Goal: Task Accomplishment & Management: Manage account settings

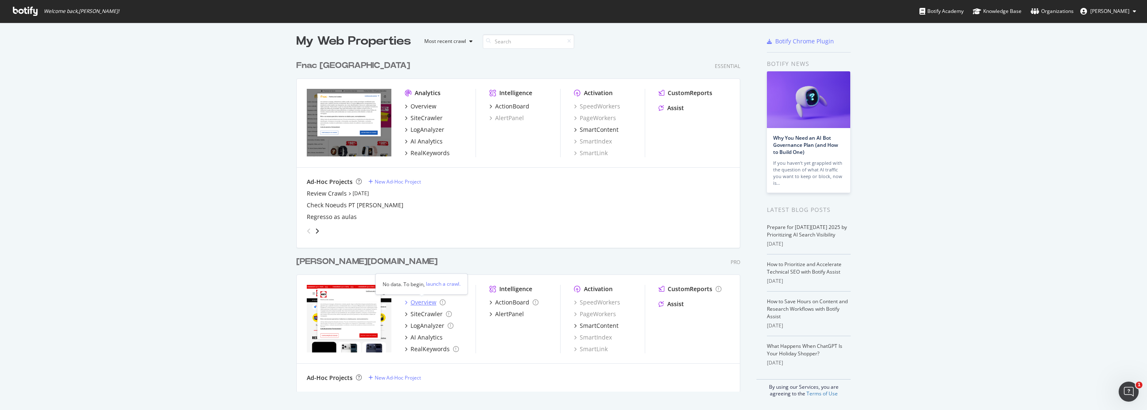
click at [420, 302] on div "Overview" at bounding box center [423, 302] width 26 height 8
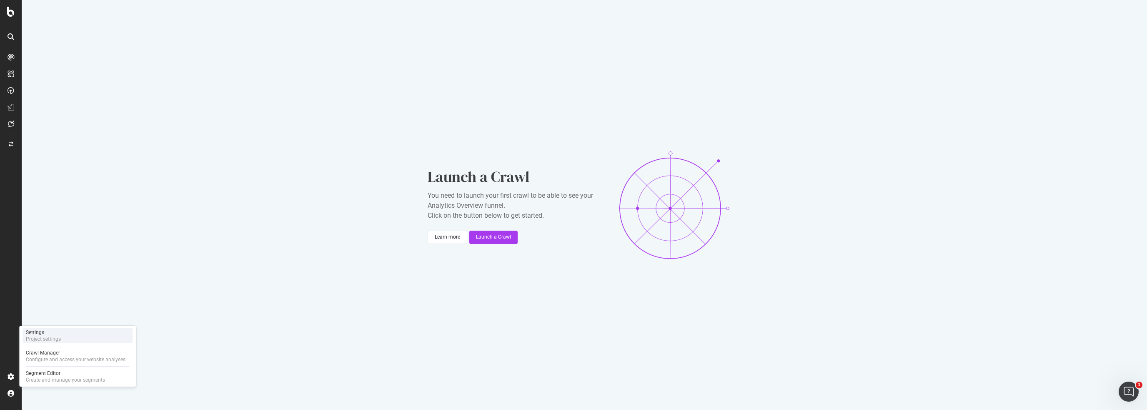
click at [37, 335] on div "Project settings" at bounding box center [43, 338] width 35 height 7
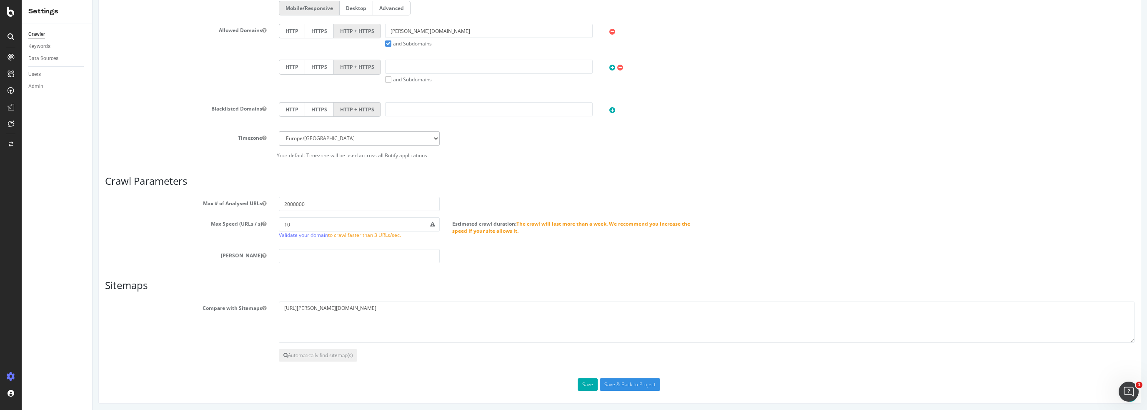
scroll to position [223, 0]
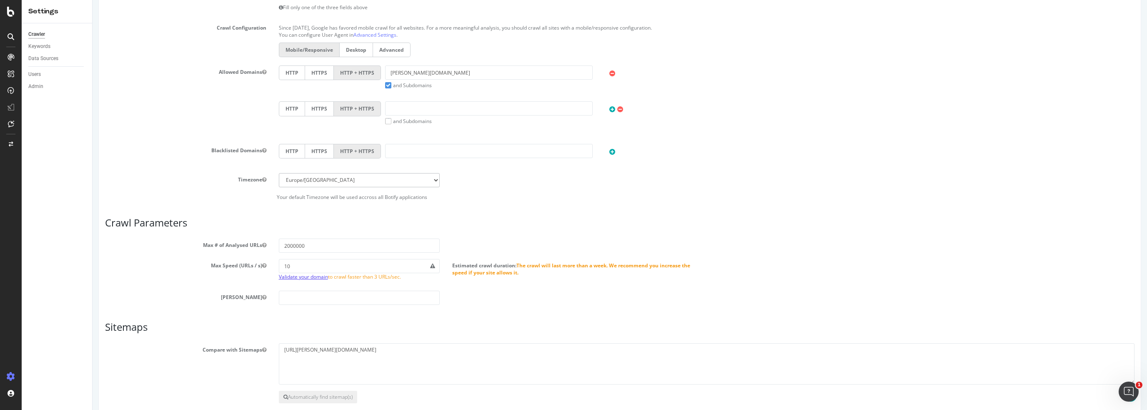
click at [293, 275] on link "Validate your domain" at bounding box center [303, 276] width 49 height 7
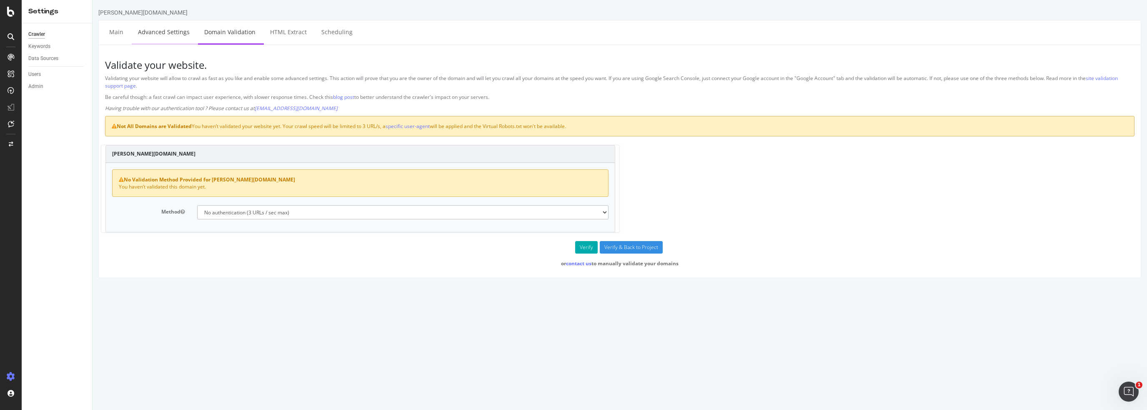
click at [160, 31] on link "Advanced Settings" at bounding box center [164, 31] width 64 height 23
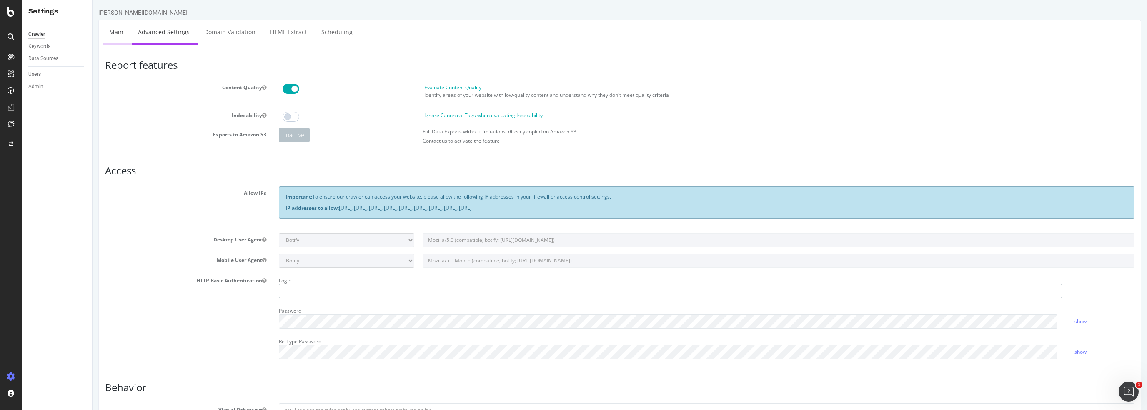
type input "[PERSON_NAME].[PERSON_NAME]"
click at [117, 32] on link "Main" at bounding box center [116, 31] width 27 height 23
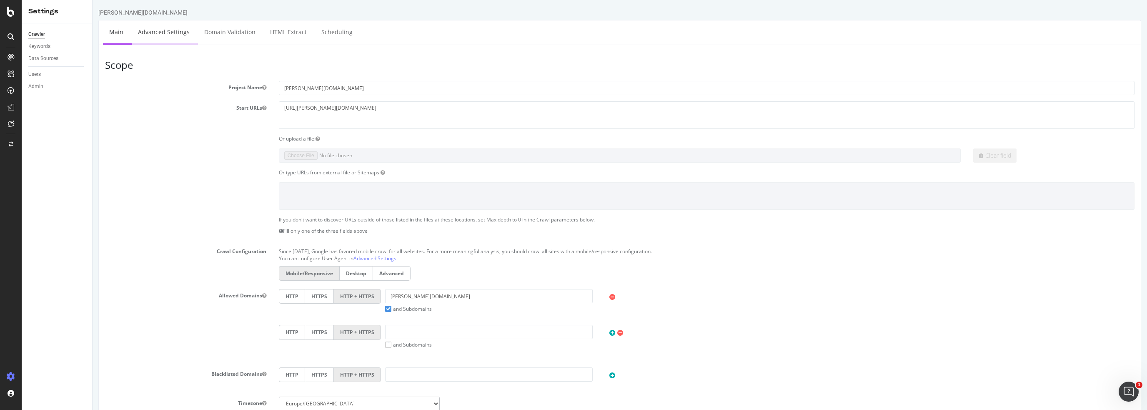
click at [168, 32] on link "Advanced Settings" at bounding box center [164, 31] width 64 height 23
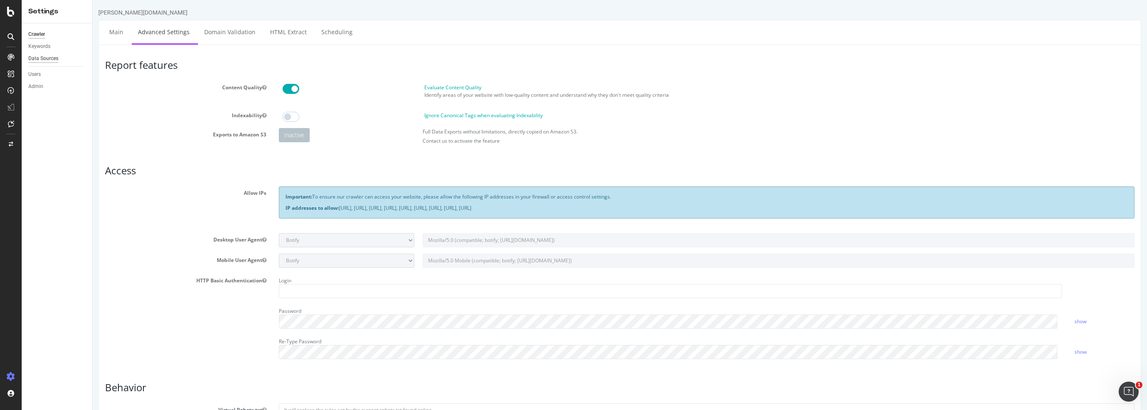
click at [43, 59] on div "Data Sources" at bounding box center [43, 58] width 30 height 9
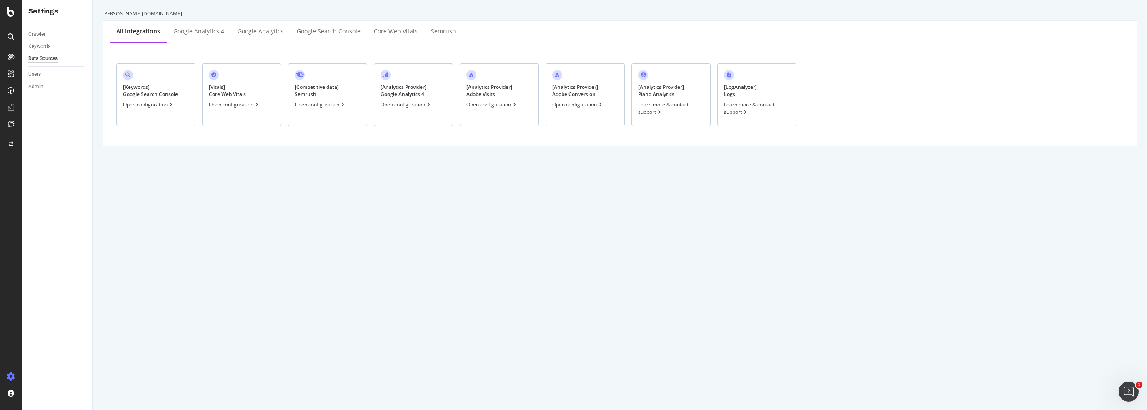
click at [150, 105] on div "Open configuration" at bounding box center [148, 104] width 51 height 7
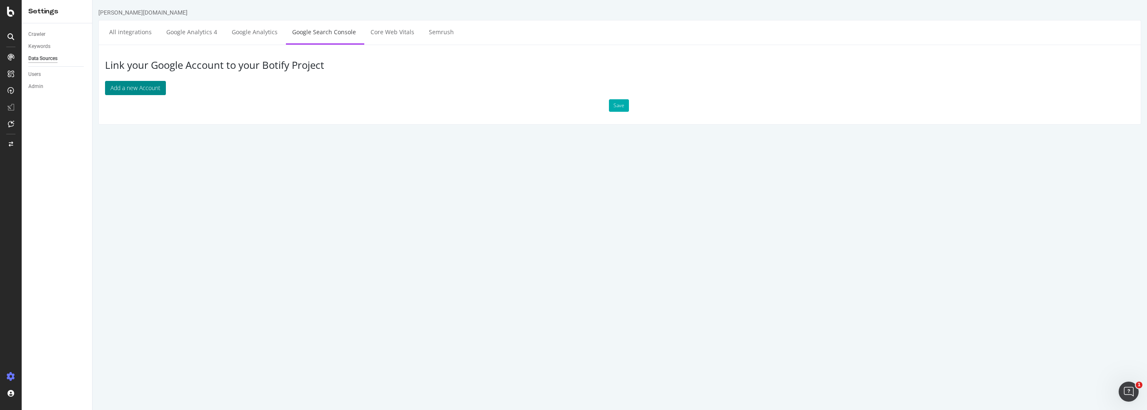
click at [128, 88] on button "Add a new Account" at bounding box center [135, 88] width 61 height 14
click at [136, 30] on link "All integrations" at bounding box center [130, 31] width 55 height 23
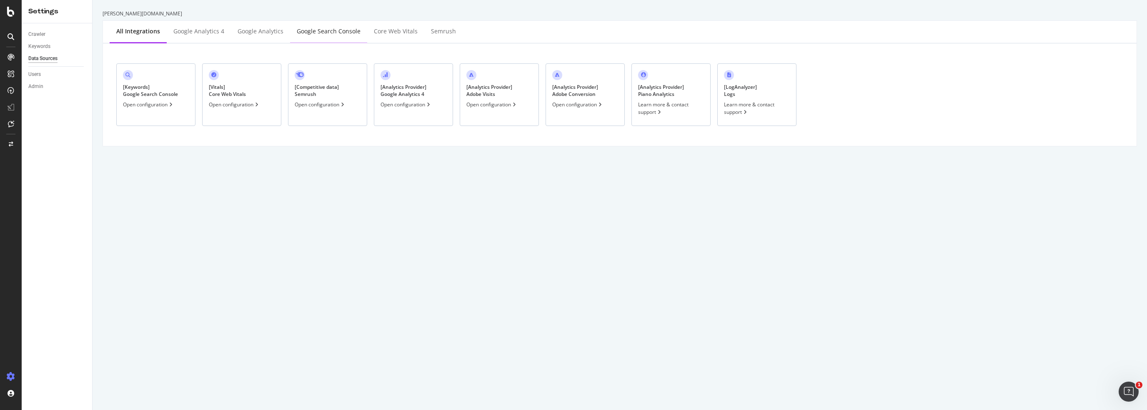
click at [332, 33] on div "Google Search Console" at bounding box center [329, 31] width 64 height 8
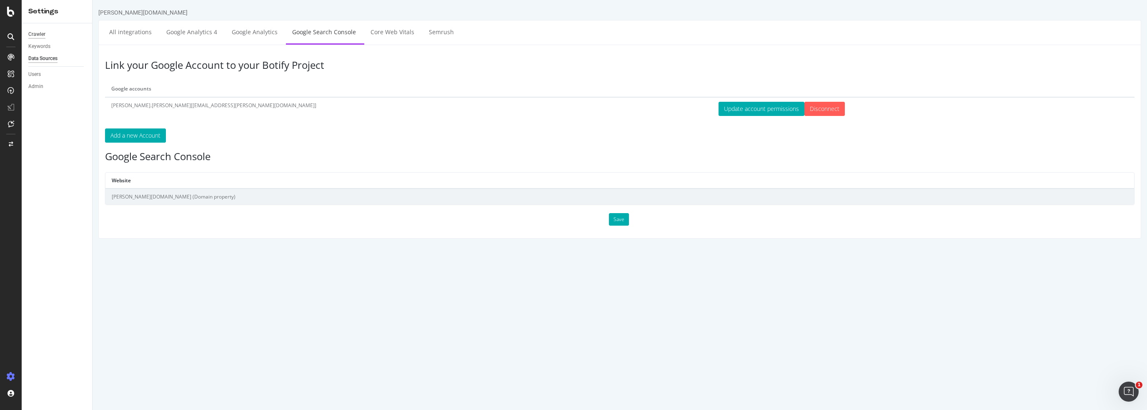
click at [33, 32] on div "Crawler" at bounding box center [36, 34] width 17 height 9
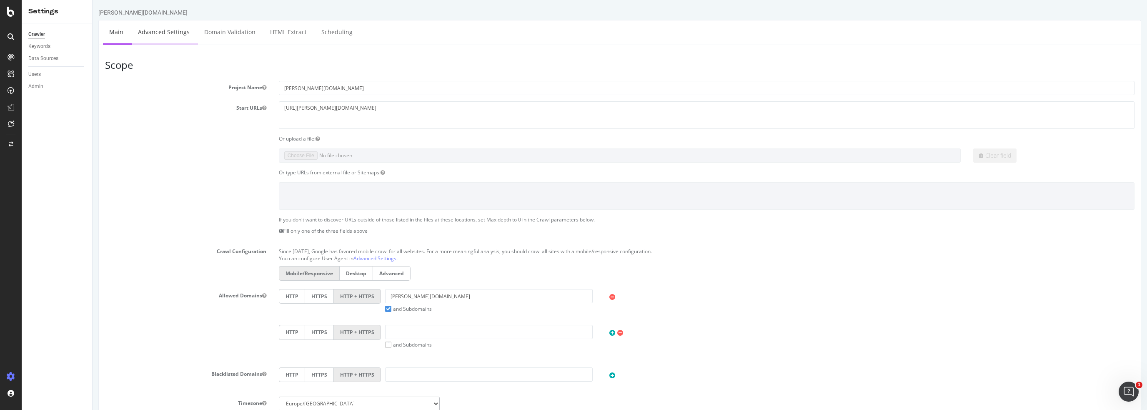
click at [165, 31] on link "Advanced Settings" at bounding box center [164, 31] width 64 height 23
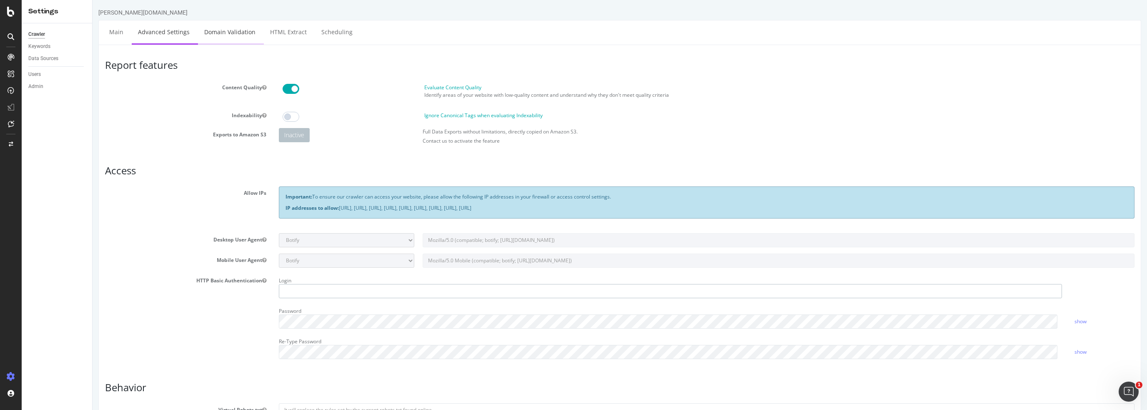
type input "[PERSON_NAME].[PERSON_NAME]"
click at [215, 33] on link "Domain Validation" at bounding box center [230, 31] width 64 height 23
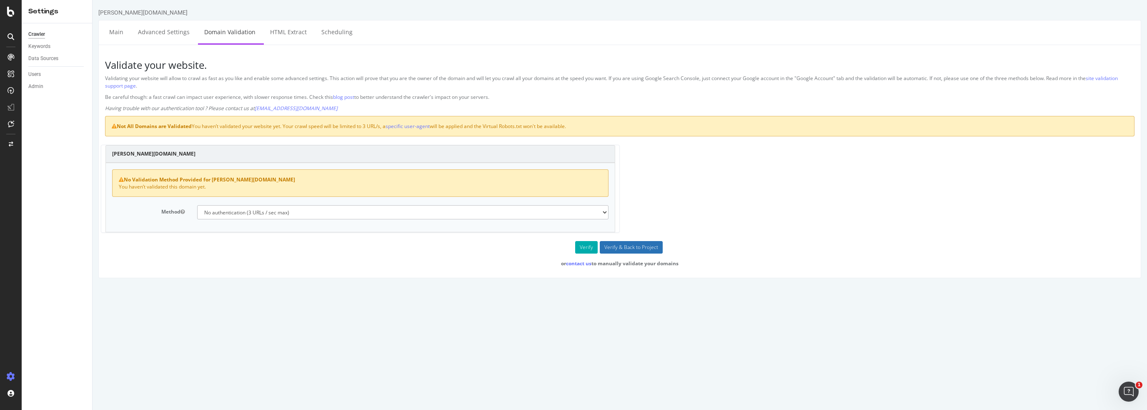
click at [640, 246] on input "Verify & Back to Project" at bounding box center [631, 247] width 63 height 13
click at [255, 210] on select "No authentication (3 URLs / sec max) DNS Text field (fast!) File's at site root…" at bounding box center [403, 212] width 412 height 14
select select "5"
click at [197, 205] on select "No authentication (3 URLs / sec max) DNS Text field (fast!) File's at site root…" at bounding box center [403, 212] width 412 height 14
click at [585, 244] on button "Verify" at bounding box center [586, 247] width 23 height 13
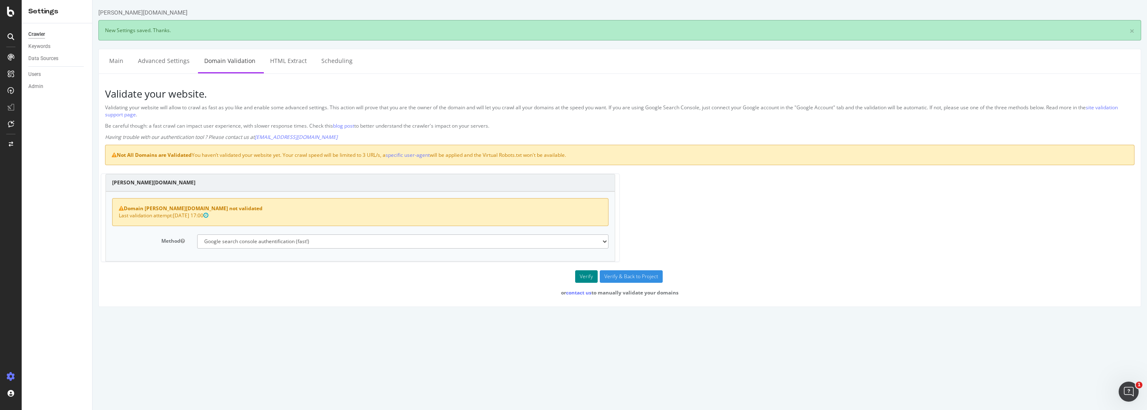
click at [586, 275] on button "Verify" at bounding box center [586, 276] width 23 height 13
click at [240, 238] on select "No authentication (3 URLs / sec max) DNS Text field (fast!) File's at site root…" at bounding box center [403, 241] width 412 height 14
click at [148, 281] on form "[PERSON_NAME][DOMAIN_NAME] Domain [PERSON_NAME][DOMAIN_NAME] not validated Last…" at bounding box center [619, 234] width 1029 height 122
click at [42, 59] on div "Data Sources" at bounding box center [43, 58] width 30 height 9
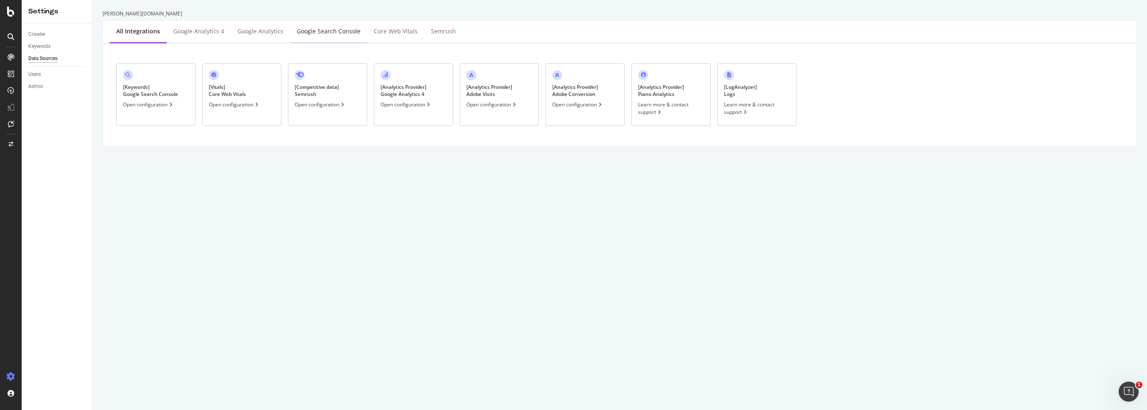
click at [332, 30] on div "Google Search Console" at bounding box center [329, 31] width 64 height 8
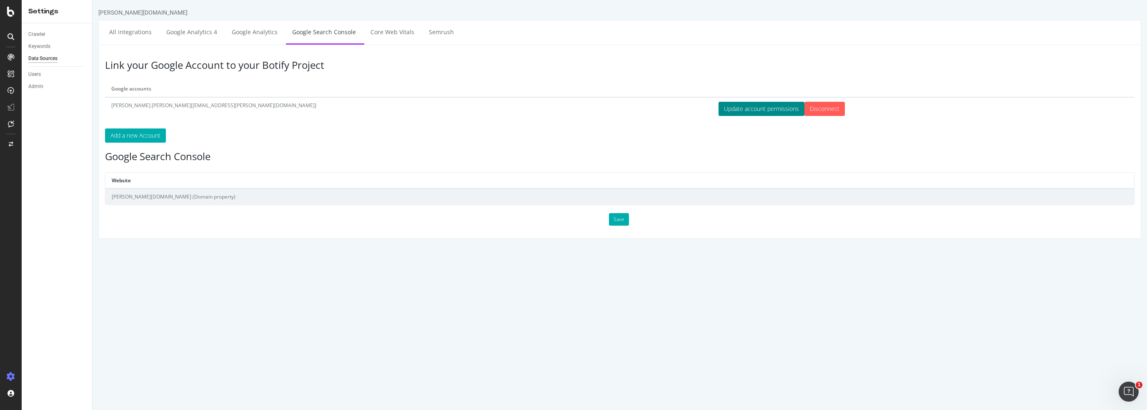
click at [718, 108] on button "Update account permissions" at bounding box center [761, 109] width 86 height 14
click at [621, 218] on button "Save" at bounding box center [619, 219] width 20 height 13
click at [616, 216] on button "Save" at bounding box center [619, 219] width 20 height 13
click at [38, 34] on div "Crawler" at bounding box center [36, 34] width 17 height 9
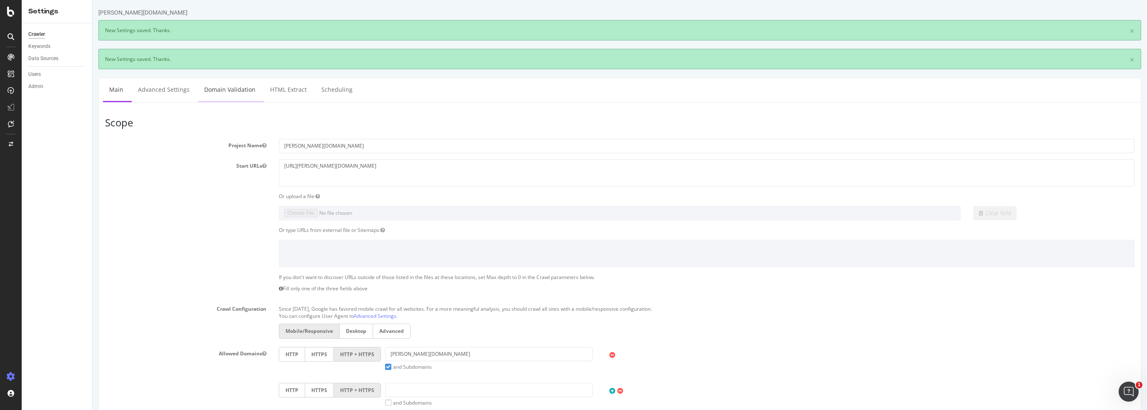
click at [235, 90] on link "Domain Validation" at bounding box center [230, 89] width 64 height 23
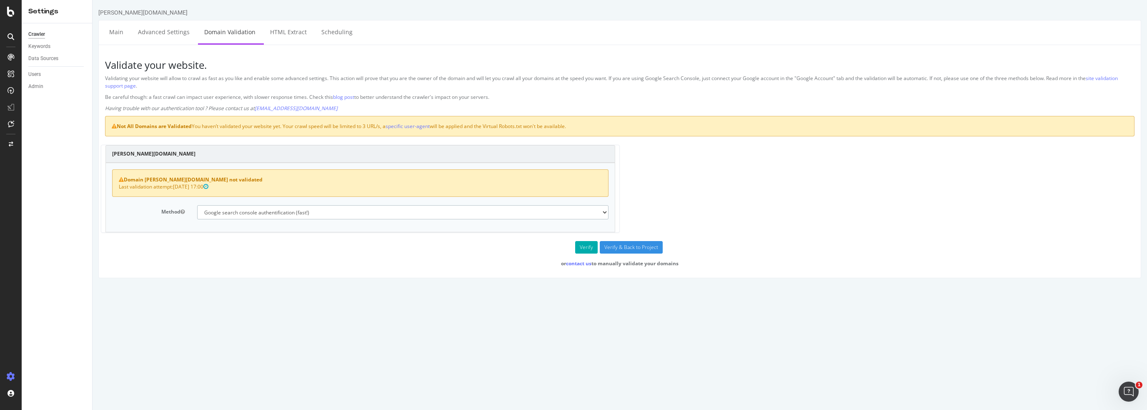
click at [341, 211] on select "No authentication (3 URLs / sec max) DNS Text field (fast!) File's at site root…" at bounding box center [403, 212] width 412 height 14
click at [197, 205] on select "No authentication (3 URLs / sec max) DNS Text field (fast!) File's at site root…" at bounding box center [403, 212] width 412 height 14
click at [586, 247] on button "Verify" at bounding box center [586, 247] width 23 height 13
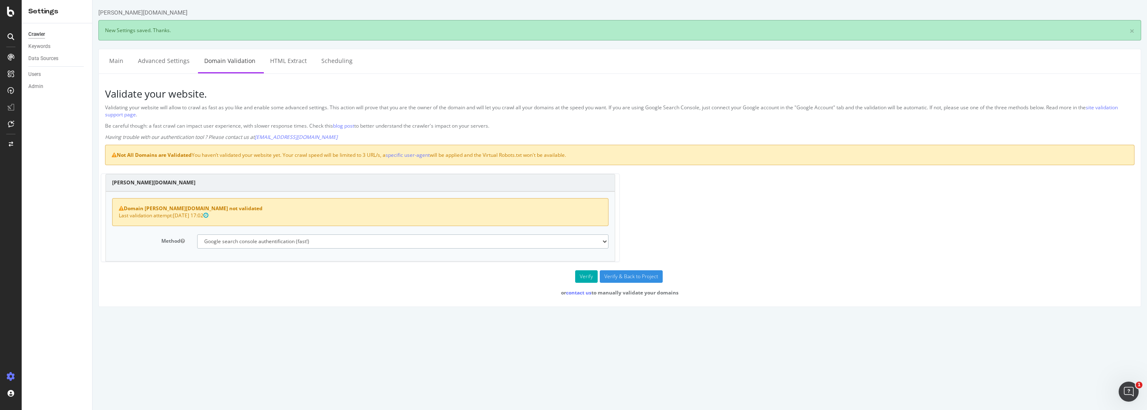
click at [262, 242] on select "No authentication (3 URLs / sec max) DNS Text field (fast!) File's at site root…" at bounding box center [403, 241] width 412 height 14
click at [197, 234] on select "No authentication (3 URLs / sec max) DNS Text field (fast!) File's at site root…" at bounding box center [403, 241] width 412 height 14
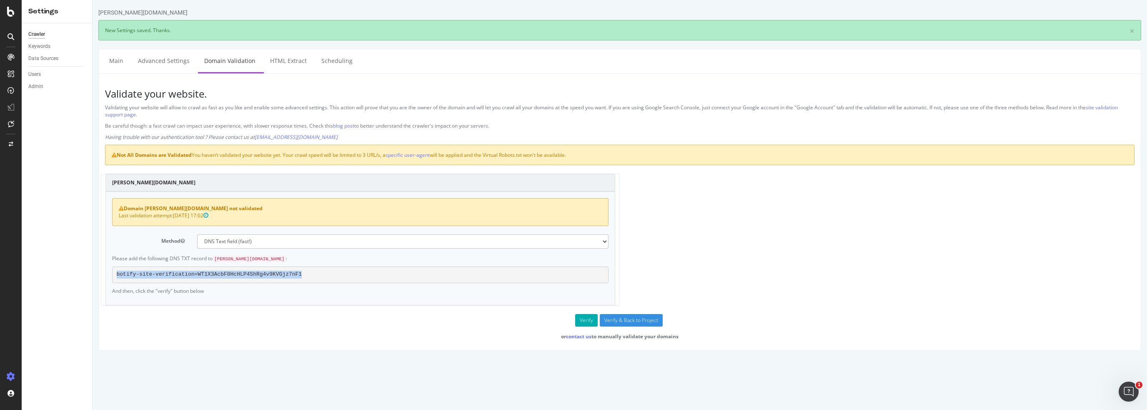
drag, startPoint x: 297, startPoint y: 273, endPoint x: 93, endPoint y: 268, distance: 204.2
click at [93, 268] on div "[PERSON_NAME][DOMAIN_NAME] × New Settings saved. Thanks. Main Advanced Settings…" at bounding box center [620, 179] width 1054 height 342
copy pre "botify-site-verification=WT1X3AcbF0HcHLP4ShRg4v9KVGjz7nF1"
click at [264, 236] on select "No authentication (3 URLs / sec max) DNS Text field (fast!) File's at site root…" at bounding box center [403, 241] width 412 height 14
click at [723, 240] on div "[PERSON_NAME][DOMAIN_NAME] Domain [PERSON_NAME][DOMAIN_NAME] not validated Last…" at bounding box center [620, 243] width 1038 height 140
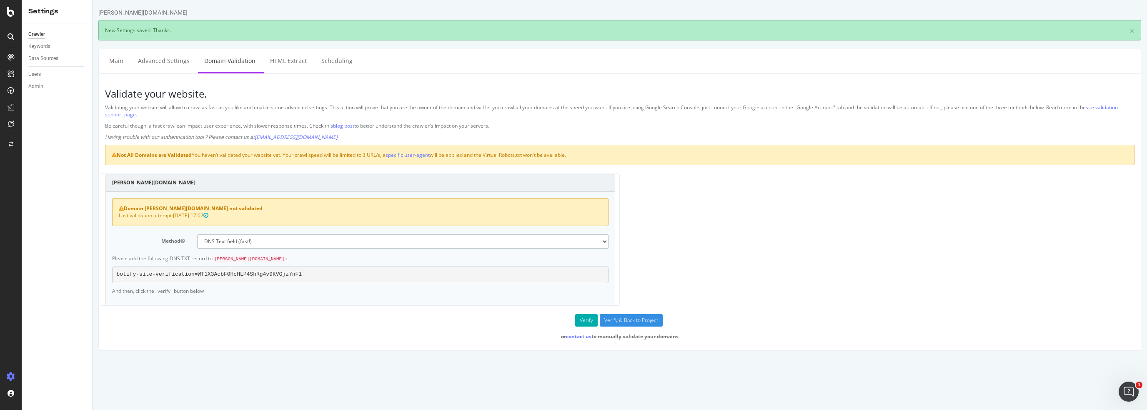
click at [272, 245] on select "No authentication (3 URLs / sec max) DNS Text field (fast!) File's at site root…" at bounding box center [403, 241] width 412 height 14
click at [197, 234] on select "No authentication (3 URLs / sec max) DNS Text field (fast!) File's at site root…" at bounding box center [403, 241] width 412 height 14
click at [269, 243] on select "No authentication (3 URLs / sec max) DNS Text field (fast!) File's at site root…" at bounding box center [403, 241] width 412 height 14
select select "0"
click at [197, 234] on select "No authentication (3 URLs / sec max) DNS Text field (fast!) File's at site root…" at bounding box center [403, 241] width 412 height 14
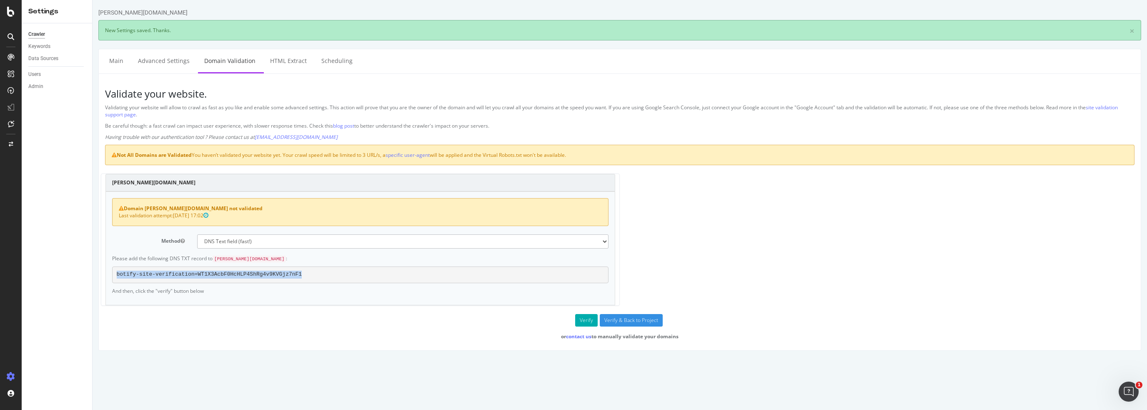
drag, startPoint x: 293, startPoint y: 270, endPoint x: 113, endPoint y: 271, distance: 179.6
click at [113, 271] on pre "botify-site-verification=WT1X3AcbF0HcHLP4ShRg4v9KVGjz7nF1" at bounding box center [360, 274] width 496 height 17
copy pre "botify-site-verification=WT1X3AcbF0HcHLP4ShRg4v9KVGjz7nF1"
drag, startPoint x: 171, startPoint y: 60, endPoint x: 356, endPoint y: 40, distance: 186.2
click at [171, 60] on link "Advanced Settings" at bounding box center [164, 60] width 64 height 23
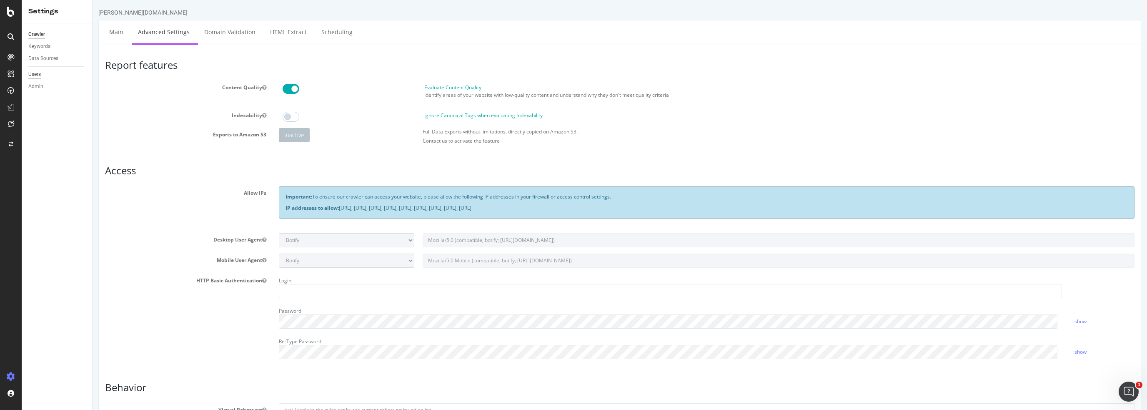
click at [38, 74] on div "Users" at bounding box center [34, 74] width 13 height 9
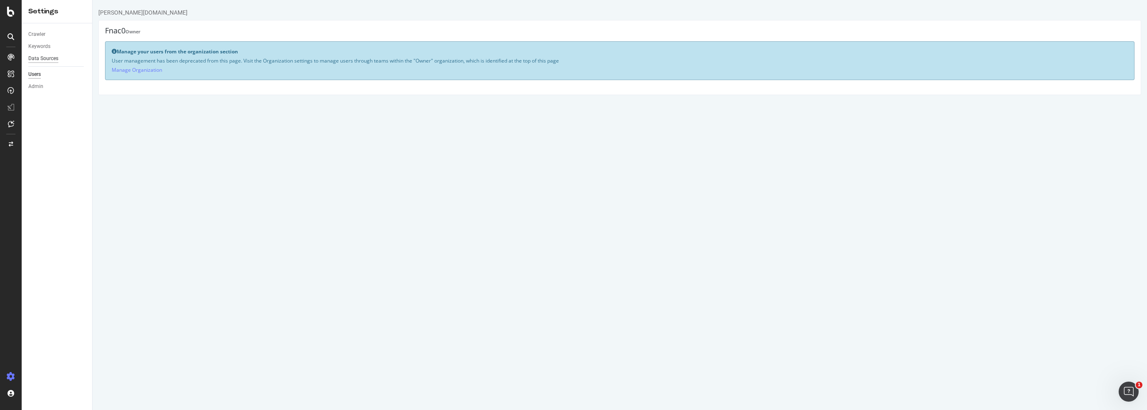
click at [39, 58] on div "Data Sources" at bounding box center [43, 58] width 30 height 9
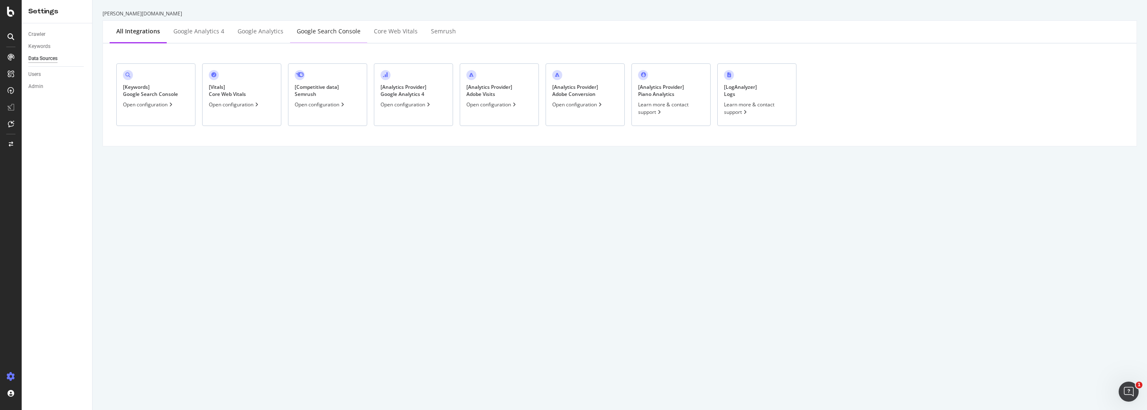
click at [338, 32] on div "Google Search Console" at bounding box center [329, 31] width 64 height 8
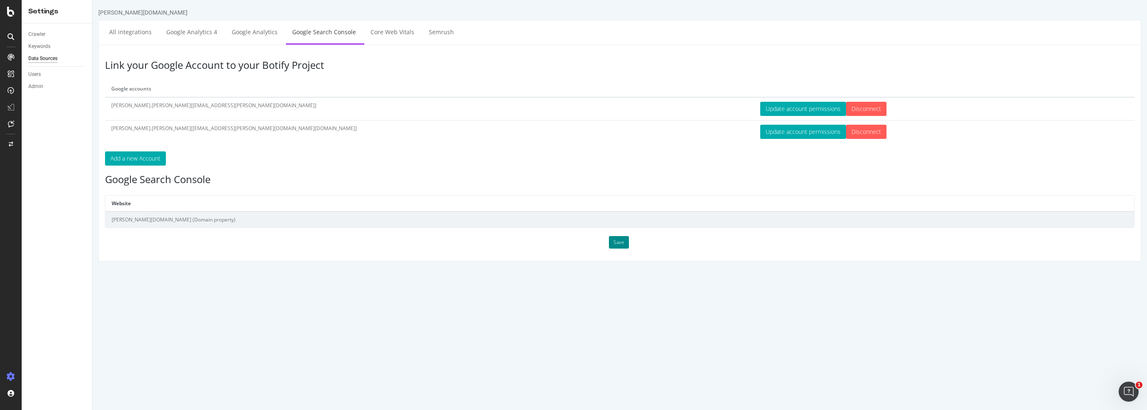
click at [622, 243] on button "Save" at bounding box center [619, 242] width 20 height 13
click at [393, 32] on link "Core Web Vitals" at bounding box center [392, 31] width 56 height 23
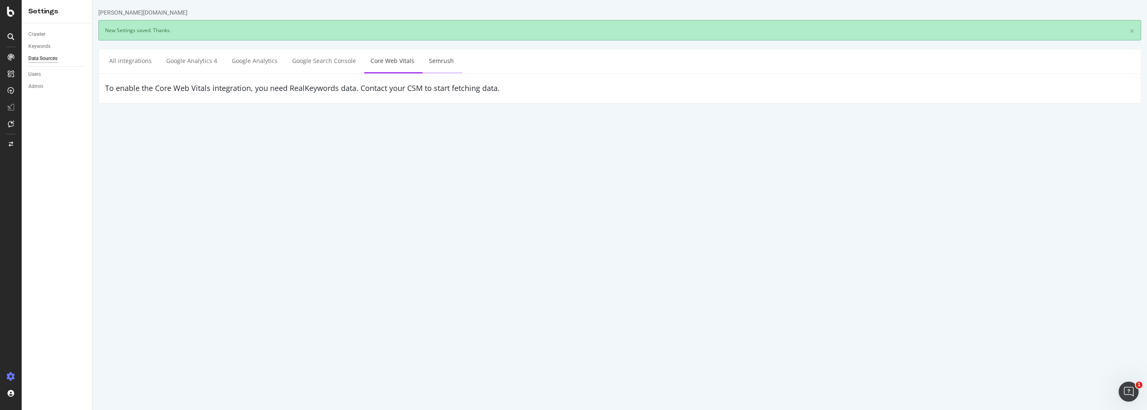
click at [435, 57] on link "Semrush" at bounding box center [442, 60] width 38 height 23
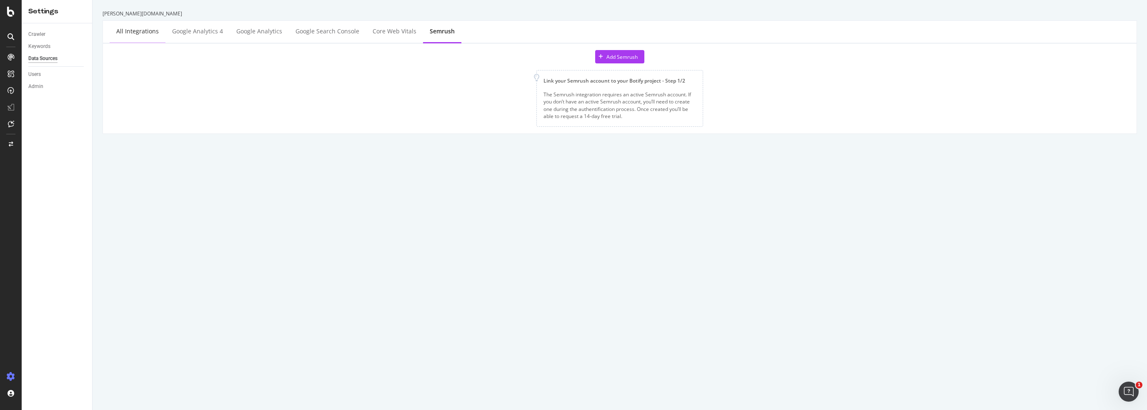
click at [143, 33] on div "All integrations" at bounding box center [137, 31] width 43 height 8
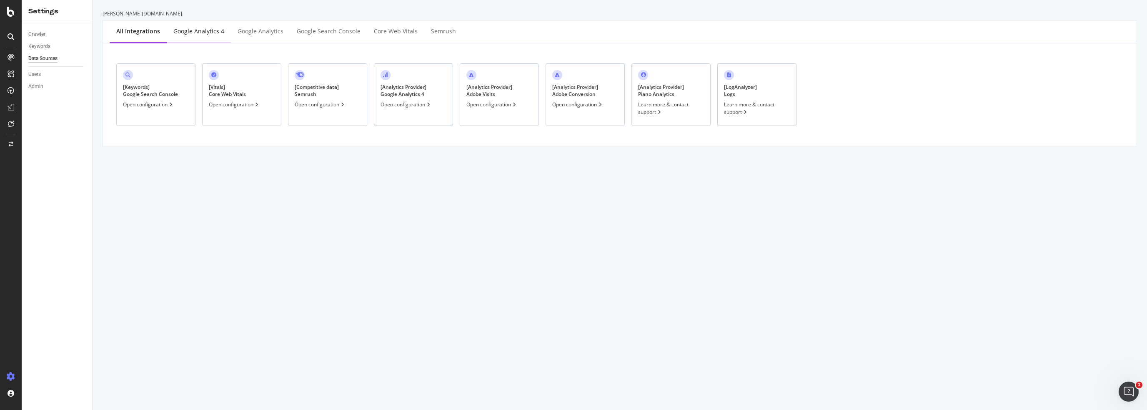
click at [213, 32] on div "Google Analytics 4" at bounding box center [198, 31] width 51 height 8
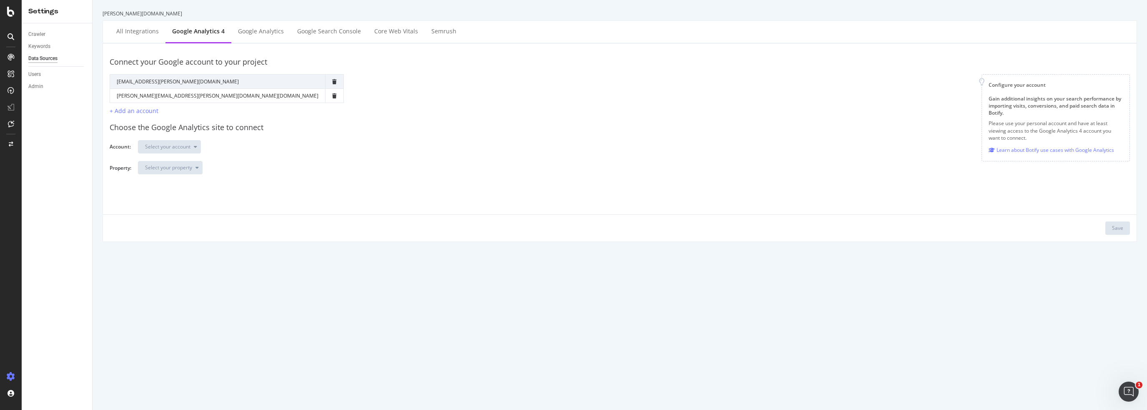
click at [1015, 184] on div "Connect your Google account to your project Google Account Action Reconnect Acc…" at bounding box center [620, 142] width 1020 height 185
click at [921, 75] on div "Google Account Action Reconnect Account [EMAIL_ADDRESS][PERSON_NAME][DOMAIN_NAM…" at bounding box center [545, 94] width 858 height 41
click at [187, 82] on td "[EMAIL_ADDRESS][PERSON_NAME][DOMAIN_NAME]" at bounding box center [217, 81] width 215 height 14
click at [186, 93] on td "[PERSON_NAME][EMAIL_ADDRESS][PERSON_NAME][DOMAIN_NAME][DOMAIN_NAME]" at bounding box center [217, 95] width 215 height 14
click at [138, 32] on div "All integrations" at bounding box center [137, 31] width 43 height 8
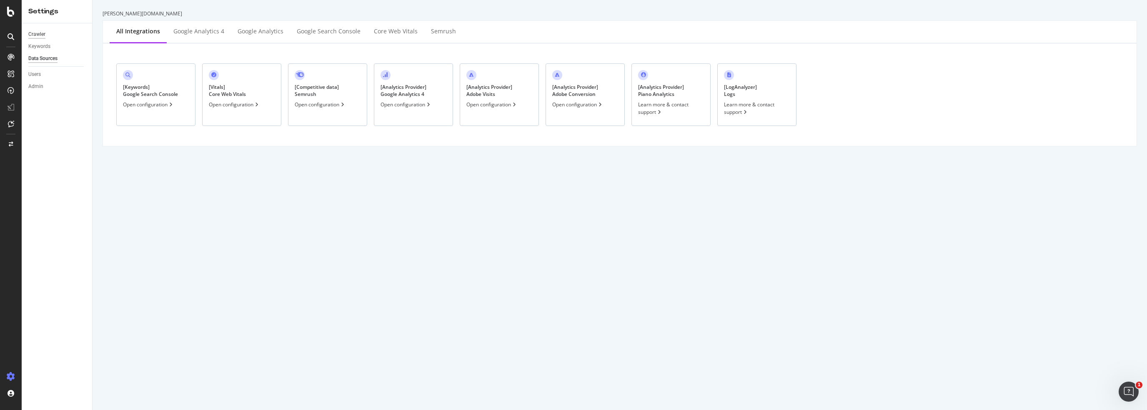
click at [42, 35] on div "Crawler" at bounding box center [36, 34] width 17 height 9
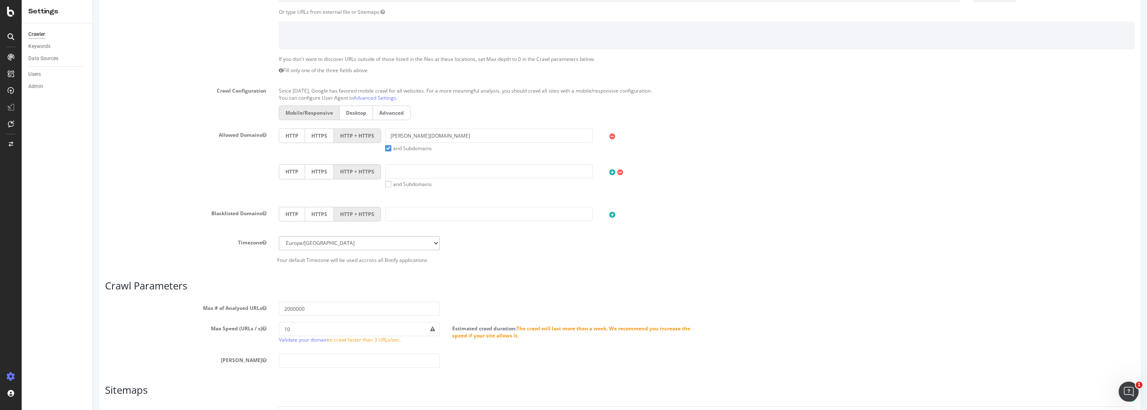
scroll to position [265, 0]
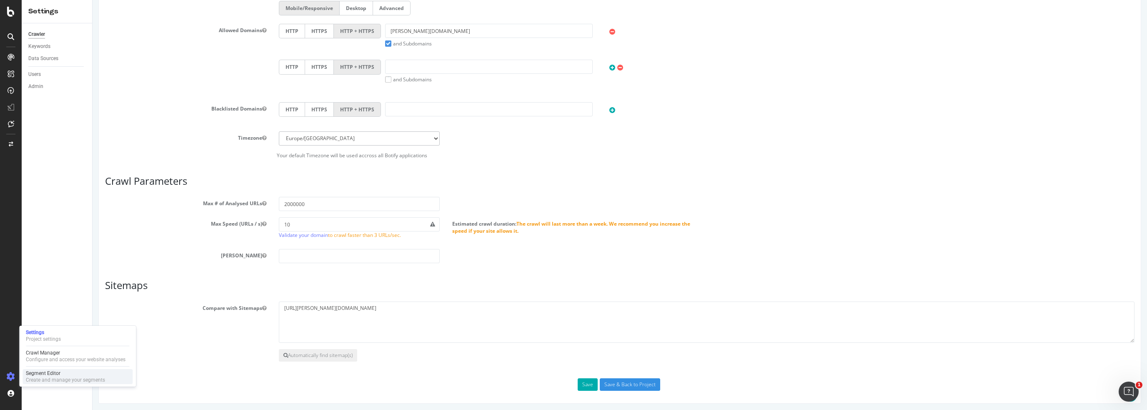
click at [45, 375] on div "Segment Editor" at bounding box center [65, 373] width 79 height 7
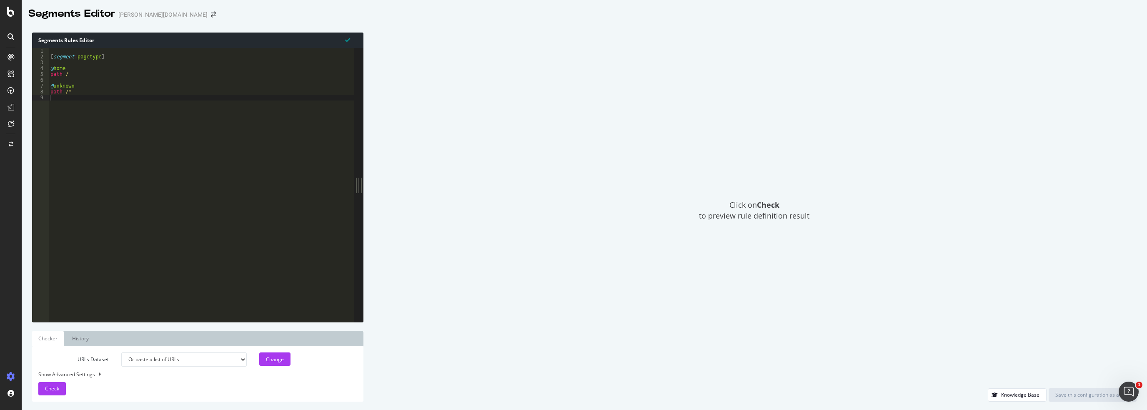
click at [80, 78] on div "[ segment : pagetype ] @ home path / @ unknown path /*" at bounding box center [201, 191] width 305 height 286
type textarea "@collection"
click at [113, 130] on div "[ segment : pagetype ] @ home path / @collection path /collections/* @unknown p…" at bounding box center [202, 191] width 303 height 286
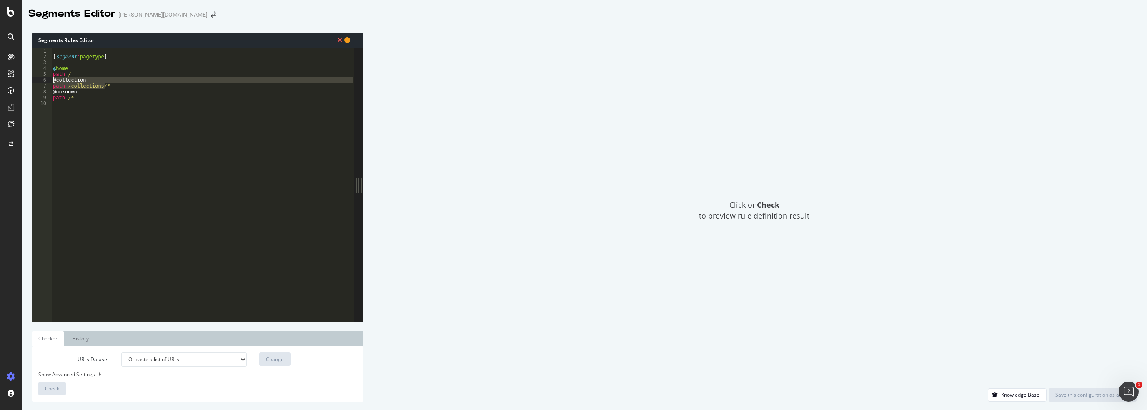
drag, startPoint x: 113, startPoint y: 85, endPoint x: 40, endPoint y: 81, distance: 72.6
click at [40, 81] on div "path /collections/* 1 2 3 4 5 6 7 8 9 10 [ segment : pagetype ] @ home path / @…" at bounding box center [193, 185] width 322 height 274
type textarea "path /collections/*"
paste textarea "path /collections/*"
click at [68, 91] on div "[ segment : pagetype ] @ home path / @collection path /collections/* @collectio…" at bounding box center [202, 191] width 303 height 286
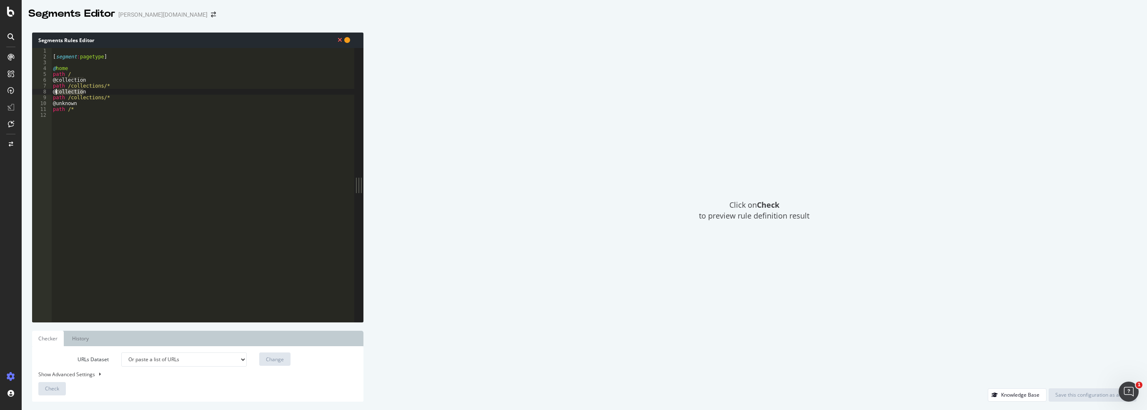
click at [68, 91] on div "[ segment : pagetype ] @ home path / @collection path /collections/* @collectio…" at bounding box center [202, 191] width 303 height 286
click at [82, 98] on div "[ segment : pagetype ] @ home path / @collection path /collections/* @page path…" at bounding box center [202, 191] width 303 height 286
type textarea "path /pages/*"
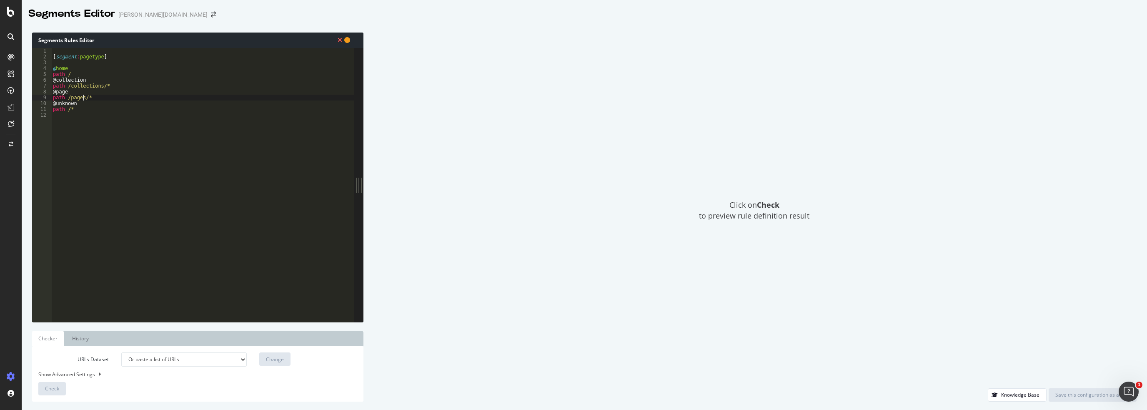
scroll to position [0, 2]
click at [97, 95] on div "[ segment : pagetype ] @ home path / @collection path /collections/* @page path…" at bounding box center [202, 191] width 303 height 286
paste textarea "path /collections/*"
click at [68, 102] on div "[ segment : pagetype ] @ home path / @collection path /collections/* @page path…" at bounding box center [202, 191] width 303 height 286
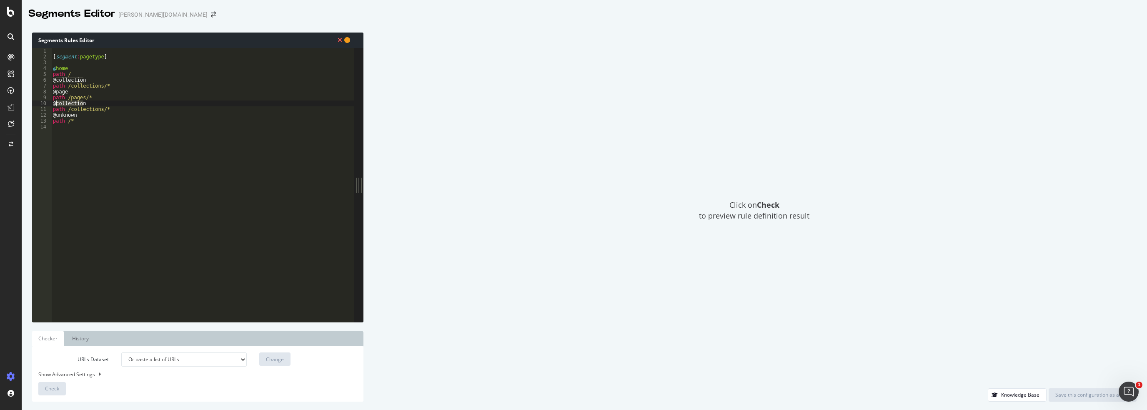
click at [68, 102] on div "[ segment : pagetype ] @ home path / @collection path /collections/* @page path…" at bounding box center [202, 191] width 303 height 286
click at [83, 110] on div "[ segment : pagetype ] @ home path / @collection path /collections/* @page path…" at bounding box center [202, 191] width 303 height 286
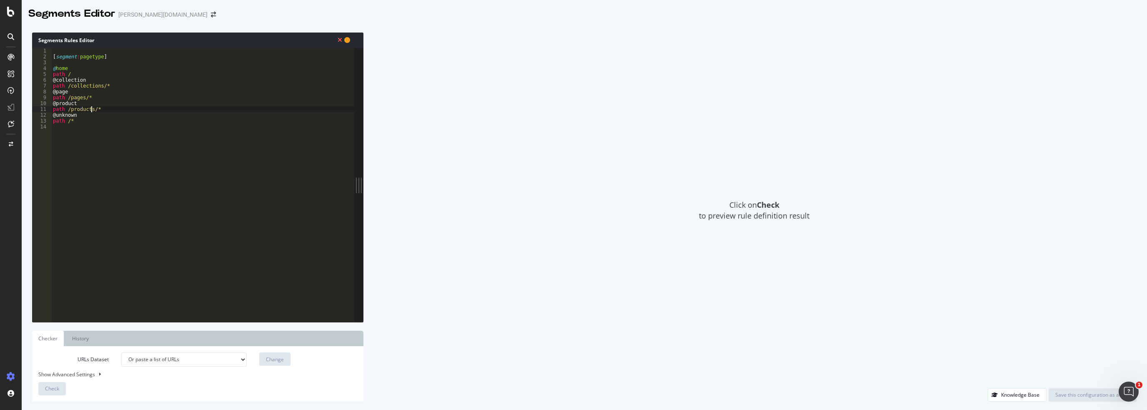
type textarea "path /products/*"
drag, startPoint x: 171, startPoint y: 359, endPoint x: 182, endPoint y: 359, distance: 10.8
click at [171, 359] on select "Or paste a list of URLs" at bounding box center [183, 359] width 125 height 14
click at [475, 254] on div "Click on Check to preview rule definition result" at bounding box center [754, 210] width 765 height 355
click at [139, 358] on select "Or paste a list of URLs" at bounding box center [183, 359] width 125 height 14
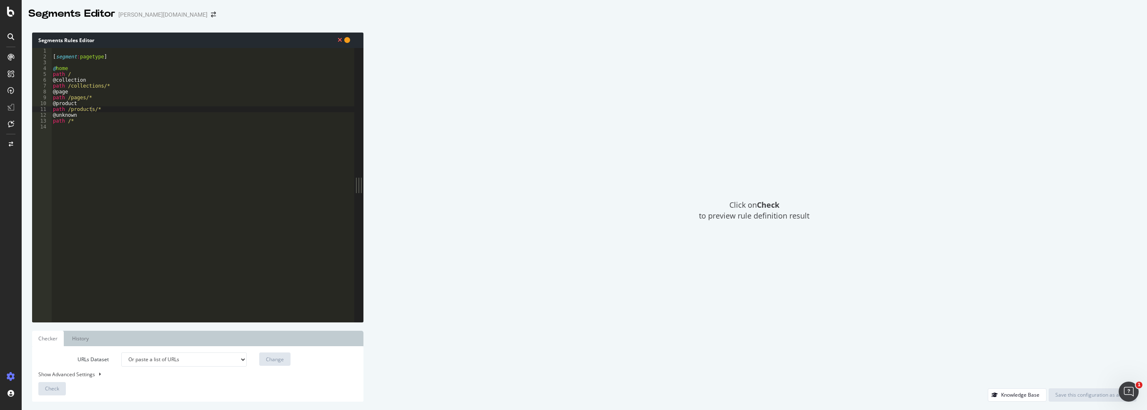
click at [121, 352] on select "Or paste a list of URLs" at bounding box center [183, 359] width 125 height 14
click at [147, 361] on select "Or paste a list of URLs" at bounding box center [183, 359] width 125 height 14
click at [137, 339] on ul "Checker History" at bounding box center [197, 337] width 331 height 15
click at [45, 335] on link "Checker" at bounding box center [48, 337] width 32 height 15
click at [125, 381] on div "URLs Dataset Or paste a list of URLs Change Show Advanced Settings Check" at bounding box center [197, 373] width 319 height 43
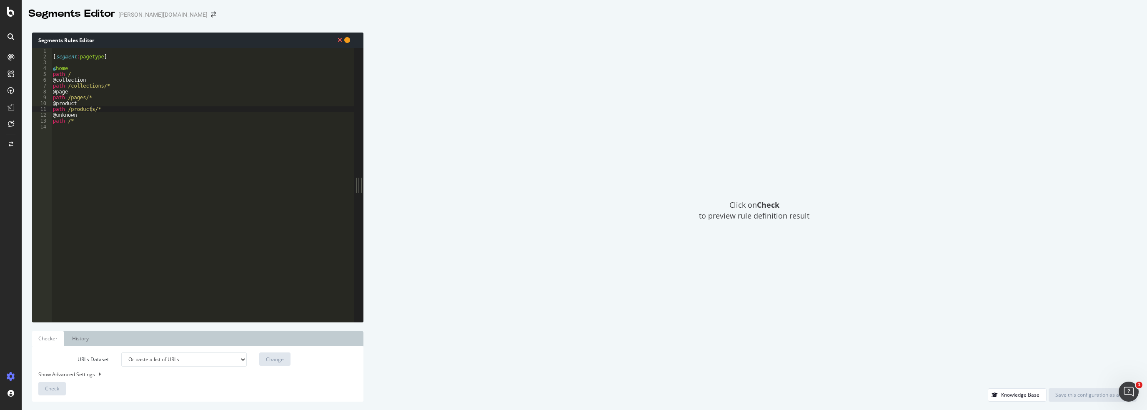
click at [90, 373] on div "Show Advanced Settings" at bounding box center [191, 373] width 319 height 7
select select "5000"
select select "100"
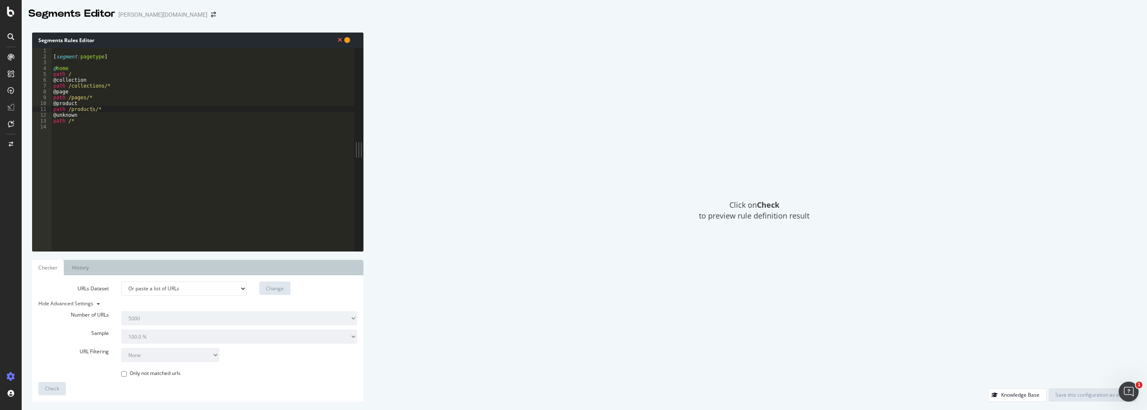
click at [198, 265] on ul "Checker History" at bounding box center [197, 267] width 331 height 15
click at [78, 267] on link "History" at bounding box center [80, 267] width 29 height 15
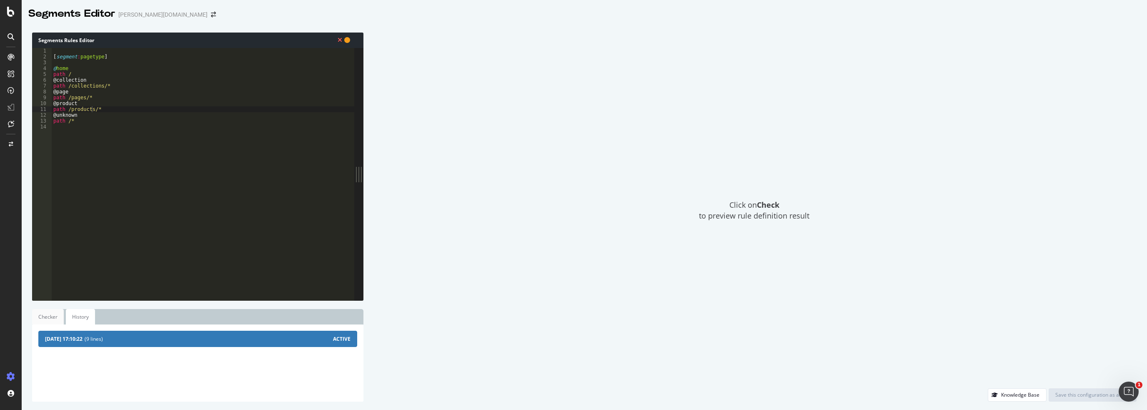
click at [41, 313] on link "Checker" at bounding box center [48, 316] width 32 height 15
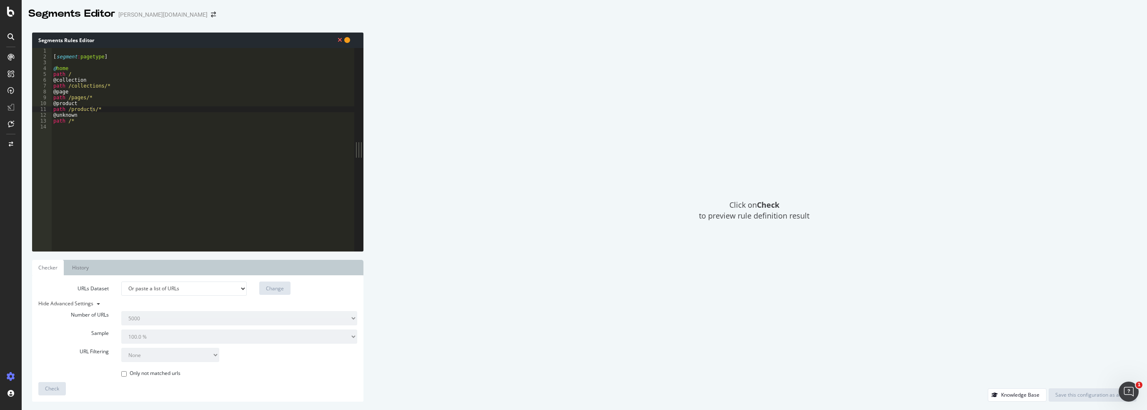
click at [195, 288] on select "Or paste a list of URLs" at bounding box center [183, 288] width 125 height 14
click at [121, 281] on select "Or paste a list of URLs" at bounding box center [183, 288] width 125 height 14
click at [92, 127] on div "[ segment : pagetype ] @ home path / @collection path /collections/* @page path…" at bounding box center [203, 155] width 303 height 215
click at [77, 175] on div "[ segment : pagetype ] @ home path / @collection path /collections/* @page path…" at bounding box center [203, 155] width 303 height 215
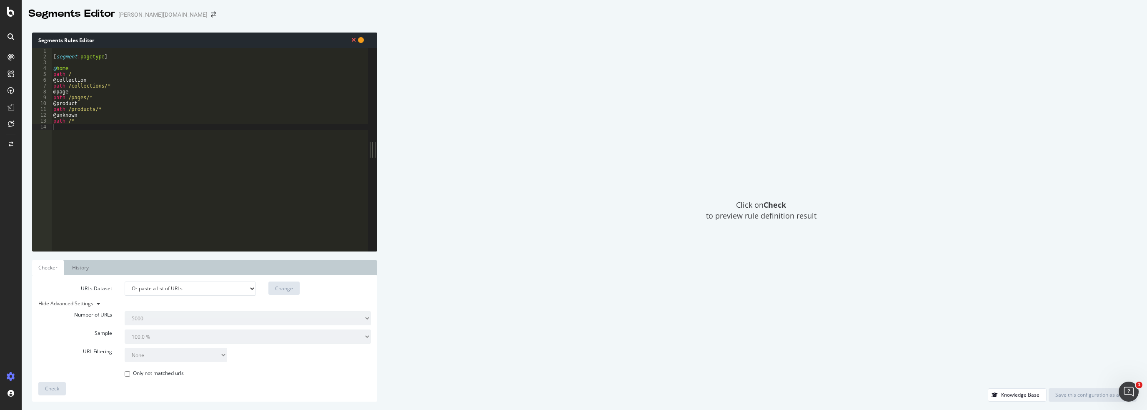
drag, startPoint x: 367, startPoint y: 150, endPoint x: 377, endPoint y: 150, distance: 10.4
click at [377, 150] on div "Segments Rules Editor path /products/* 1 2 3 4 5 6 7 8 9 10 11 12 13 14 [ segme…" at bounding box center [584, 216] width 1125 height 385
click at [236, 382] on div "URLs Dataset Or paste a list of URLs Change Hide Advanced Settings Number of UR…" at bounding box center [204, 338] width 333 height 114
click at [152, 289] on select "Or paste a list of URLs" at bounding box center [190, 288] width 131 height 14
click at [170, 290] on select "Or paste a list of URLs" at bounding box center [190, 288] width 131 height 14
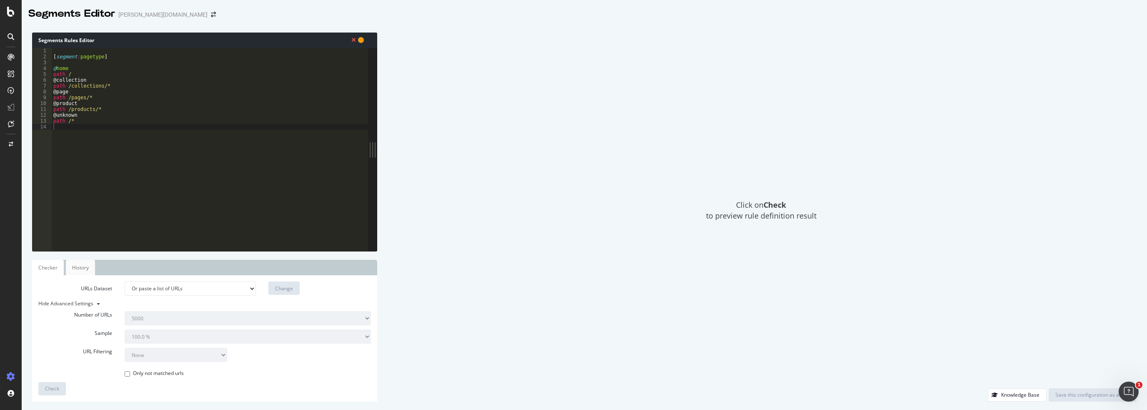
click at [76, 265] on link "History" at bounding box center [80, 267] width 29 height 15
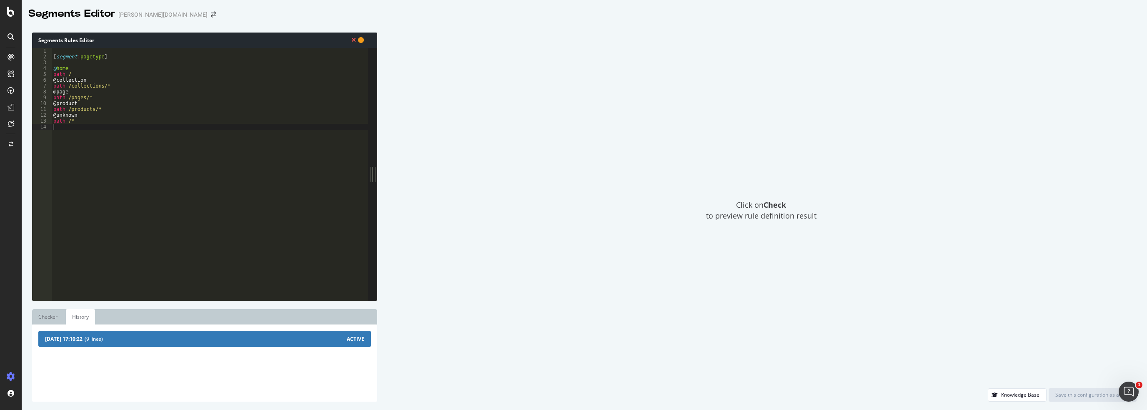
click at [102, 339] on span "(9 lines)" at bounding box center [216, 338] width 262 height 7
click at [42, 316] on link "Checker" at bounding box center [48, 316] width 32 height 15
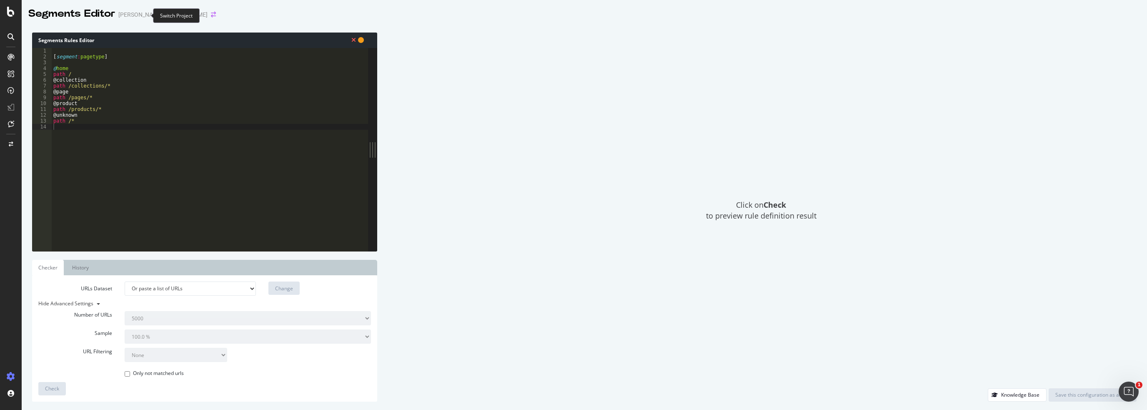
click at [211, 16] on icon "arrow-right-arrow-left" at bounding box center [213, 15] width 5 height 6
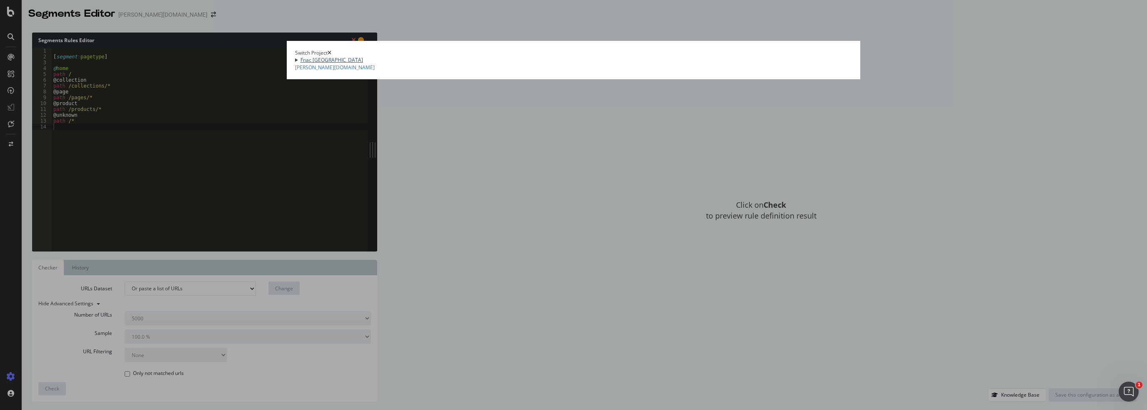
click at [348, 56] on link "Fnac [GEOGRAPHIC_DATA]" at bounding box center [331, 59] width 63 height 7
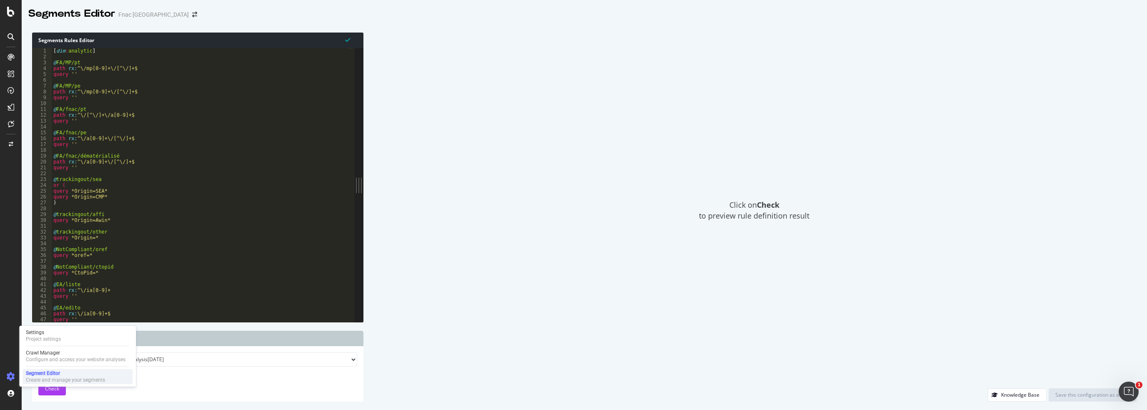
click at [48, 373] on div "Segment Editor" at bounding box center [65, 373] width 79 height 7
drag, startPoint x: 431, startPoint y: 236, endPoint x: 335, endPoint y: 82, distance: 182.1
click at [431, 235] on div "Click on Check to preview rule definition result" at bounding box center [754, 210] width 765 height 355
click at [192, 16] on icon "arrow-right-arrow-left" at bounding box center [194, 15] width 5 height 6
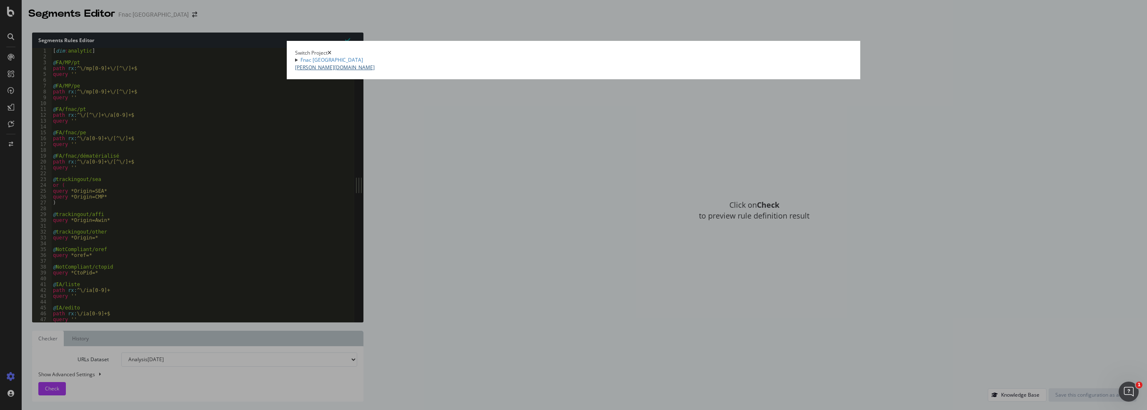
click at [340, 71] on link "[PERSON_NAME][DOMAIN_NAME]" at bounding box center [335, 67] width 80 height 7
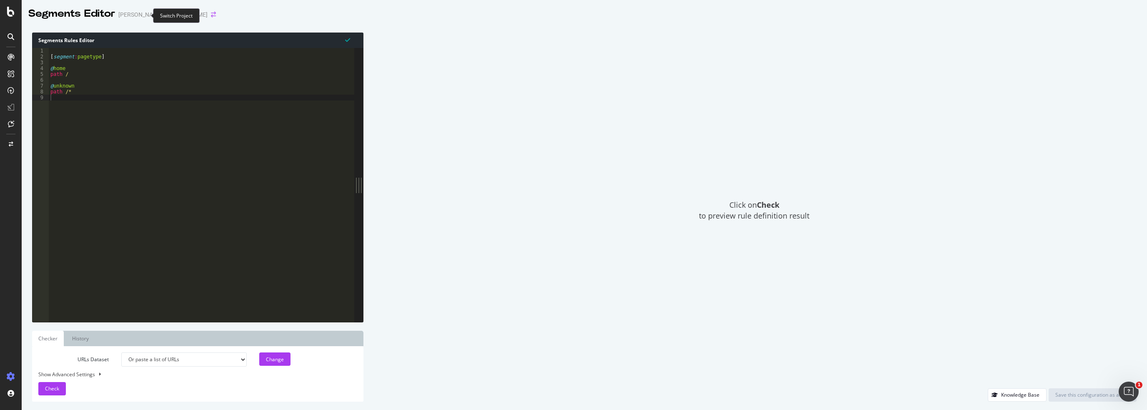
click at [211, 13] on icon "arrow-right-arrow-left" at bounding box center [213, 15] width 5 height 6
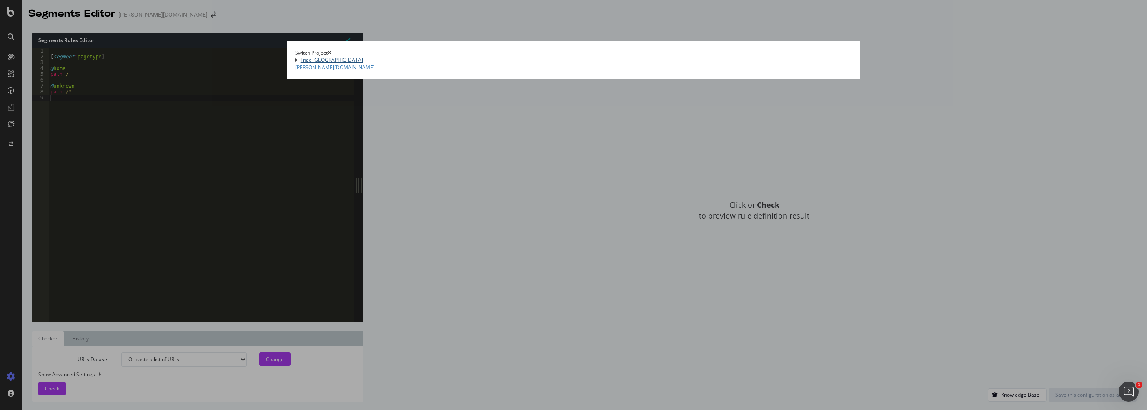
click at [360, 60] on link "Fnac [GEOGRAPHIC_DATA]" at bounding box center [331, 59] width 63 height 7
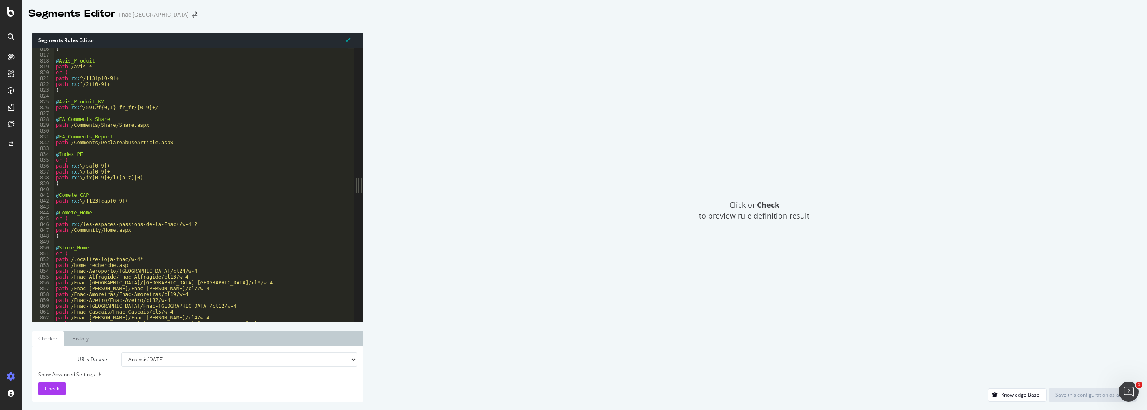
scroll to position [4734, 0]
